Goal: Task Accomplishment & Management: Manage account settings

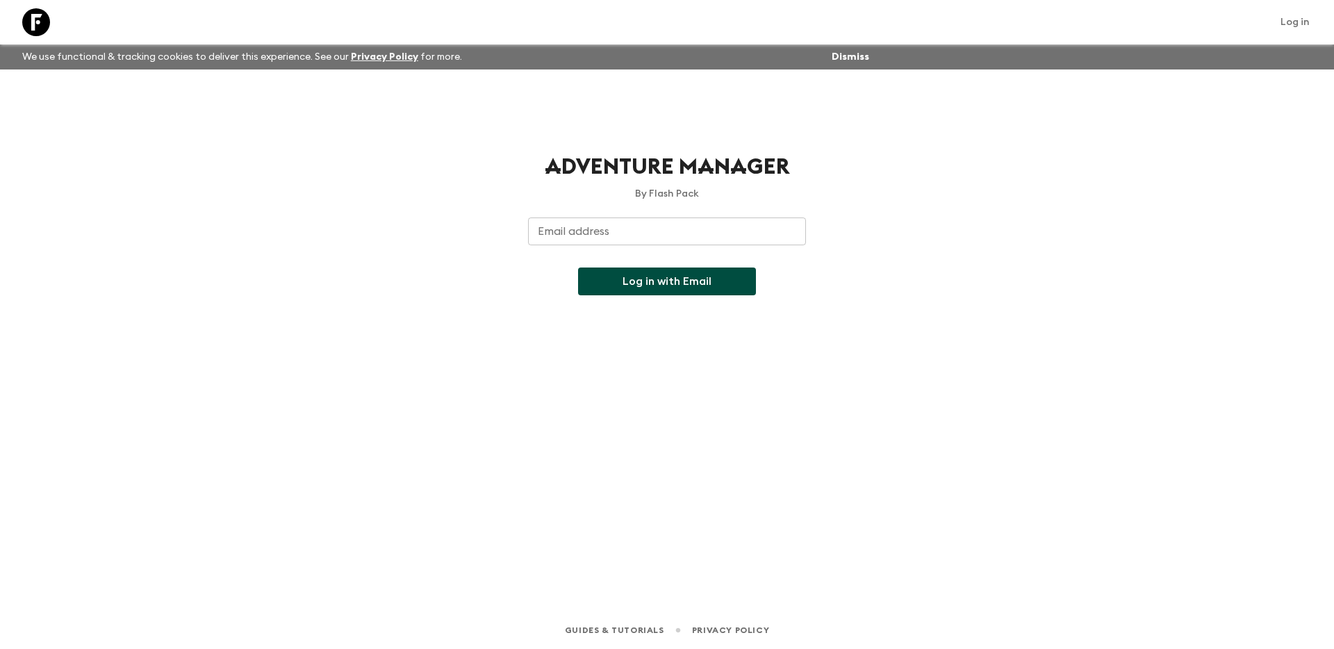
click at [660, 238] on input "Email address" at bounding box center [667, 231] width 278 height 28
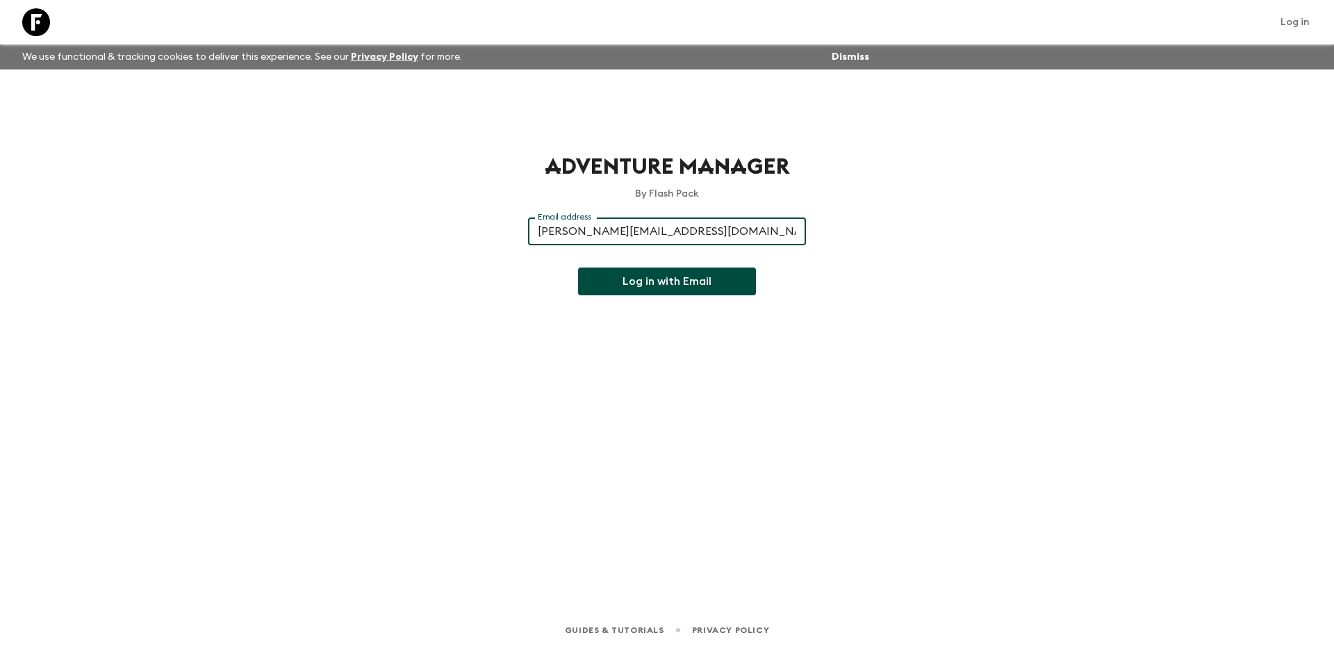
type input "[PERSON_NAME][EMAIL_ADDRESS][DOMAIN_NAME]"
click at [578, 267] on button "Log in with Email" at bounding box center [667, 281] width 178 height 28
